Goal: Transaction & Acquisition: Purchase product/service

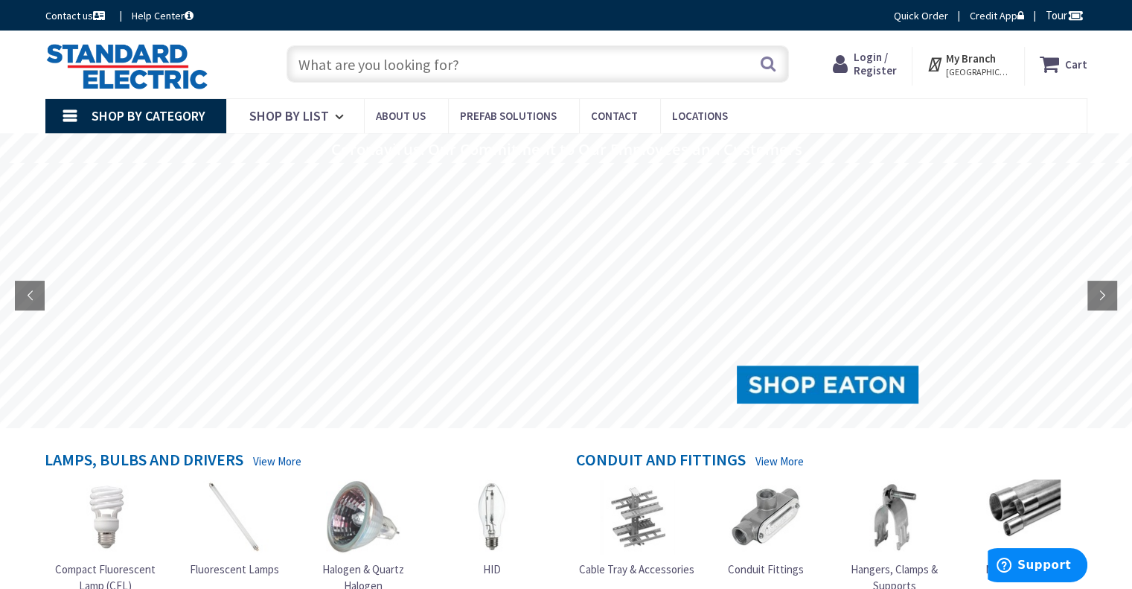
click at [894, 64] on span "Login / Register" at bounding box center [875, 64] width 43 height 28
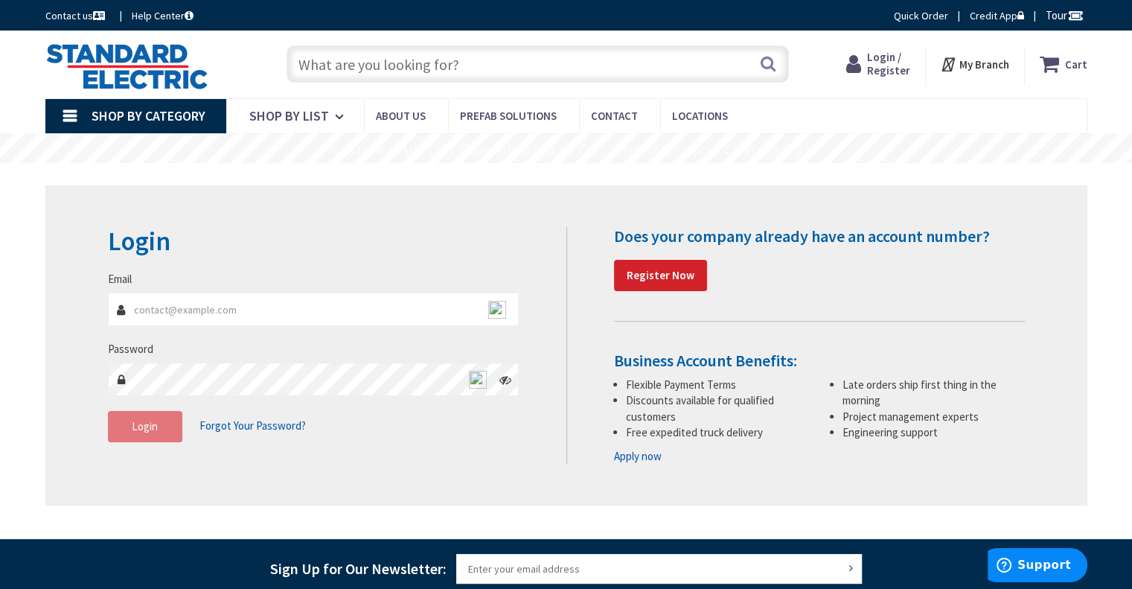
type input "[EMAIL_ADDRESS][DOMAIN_NAME]"
click at [159, 422] on button "Login" at bounding box center [145, 426] width 74 height 31
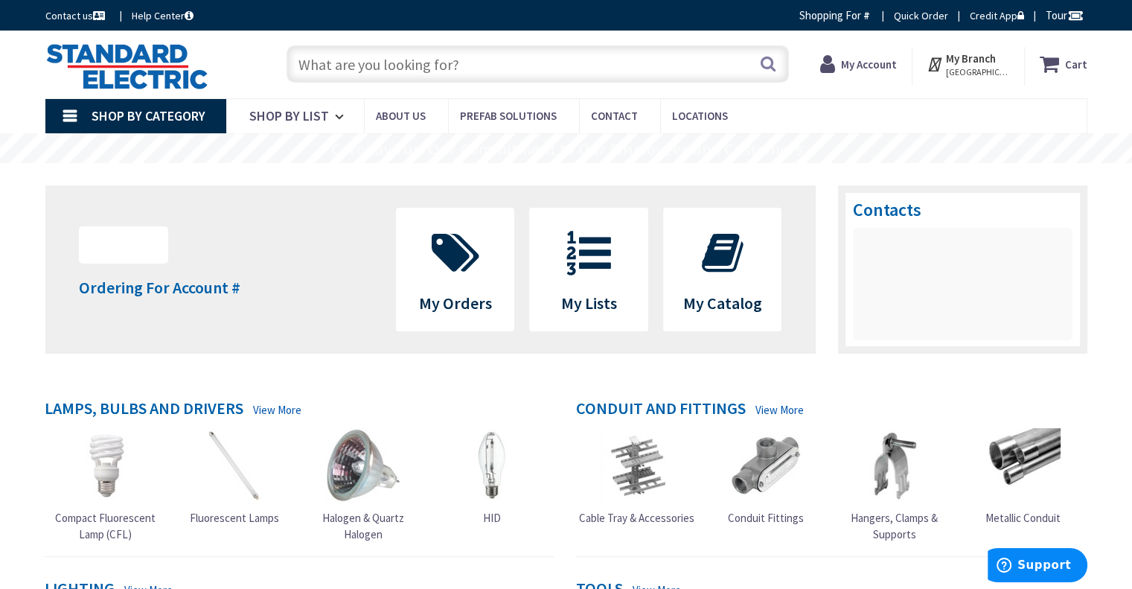
click at [348, 68] on input "text" at bounding box center [538, 63] width 502 height 37
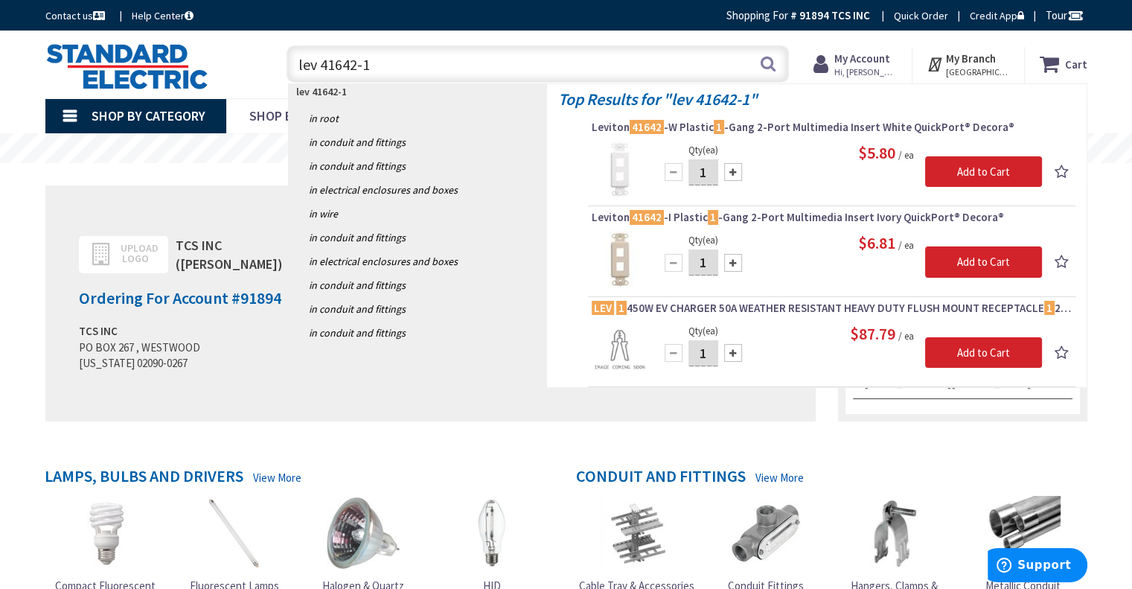
type input "lev 41642-1"
